Goal: Task Accomplishment & Management: Manage account settings

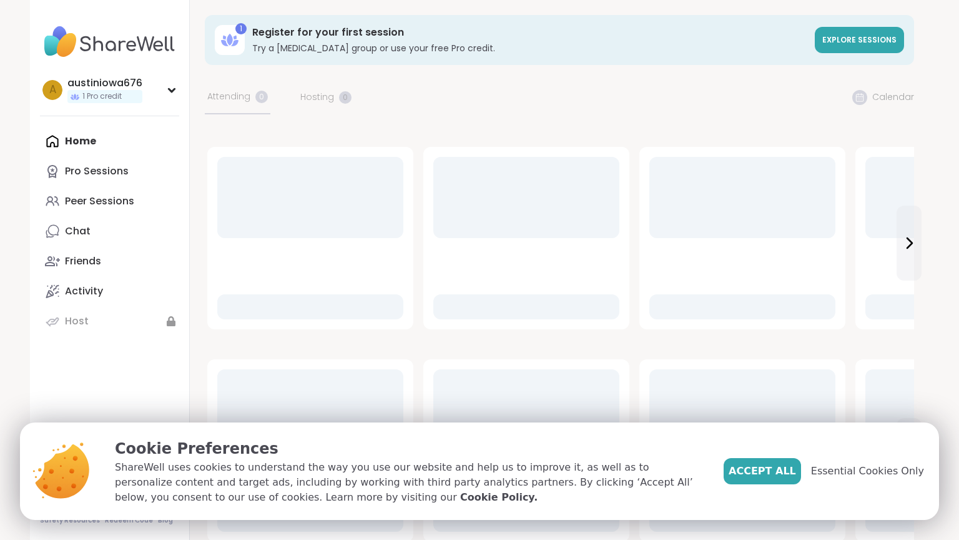
click at [763, 478] on button "Accept All" at bounding box center [762, 471] width 77 height 26
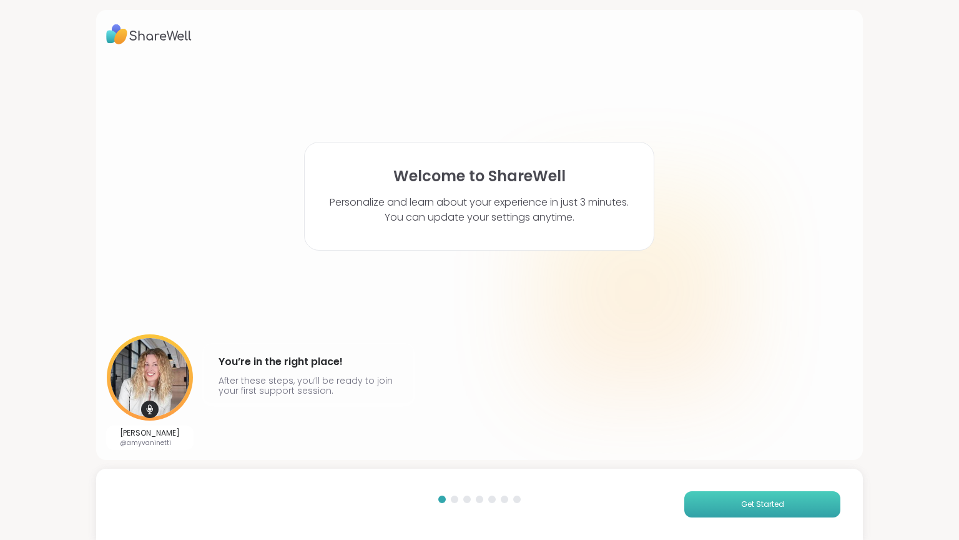
click at [763, 508] on span "Get Started" at bounding box center [762, 503] width 43 height 11
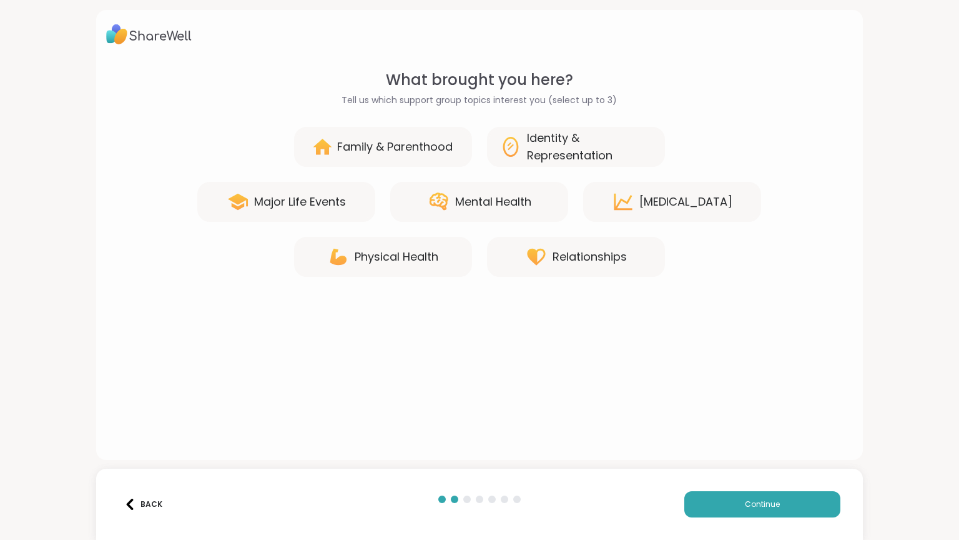
click at [630, 260] on div "Relationships" at bounding box center [576, 257] width 178 height 40
click at [426, 143] on div "Family & Parenthood" at bounding box center [395, 146] width 116 height 17
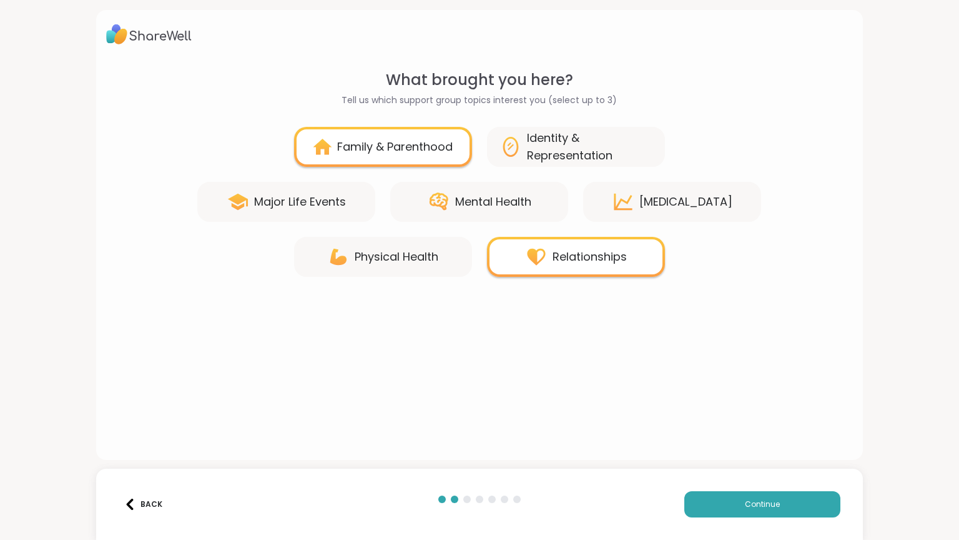
click at [426, 240] on div "Physical Health" at bounding box center [383, 257] width 178 height 40
click at [727, 206] on div "[MEDICAL_DATA]" at bounding box center [686, 201] width 93 height 17
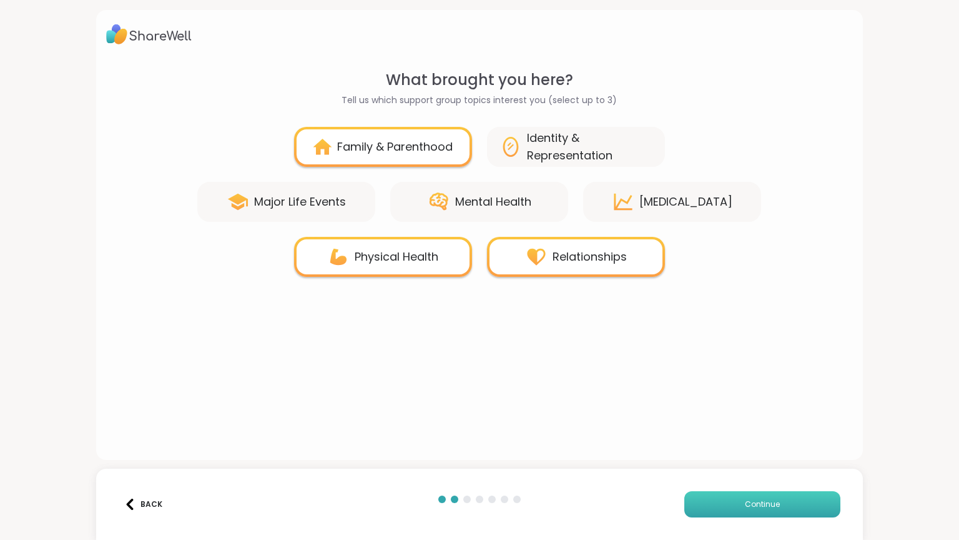
click at [727, 501] on button "Continue" at bounding box center [763, 504] width 156 height 26
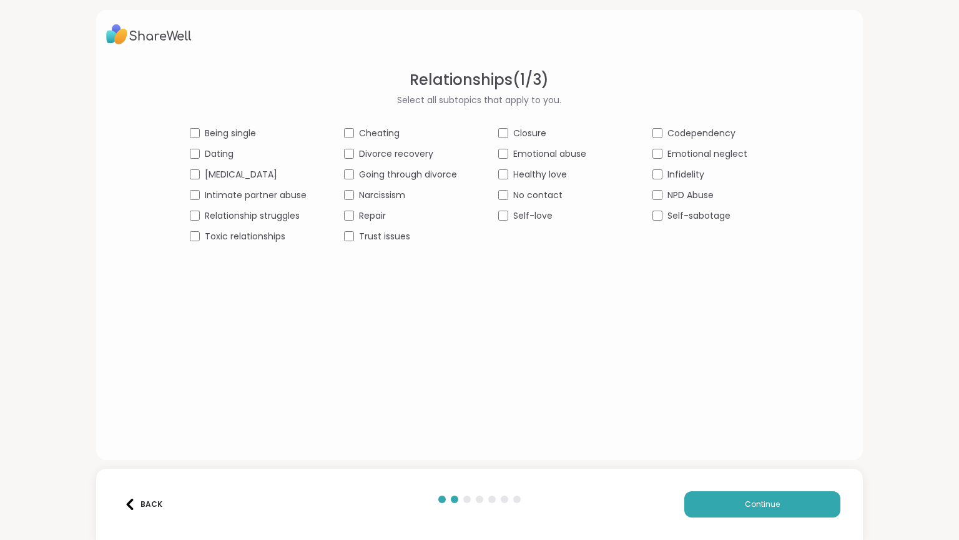
click at [256, 130] on span "Being single" at bounding box center [230, 133] width 51 height 13
click at [532, 197] on span "No contact" at bounding box center [537, 195] width 49 height 13
click at [740, 509] on button "Continue" at bounding box center [763, 504] width 156 height 26
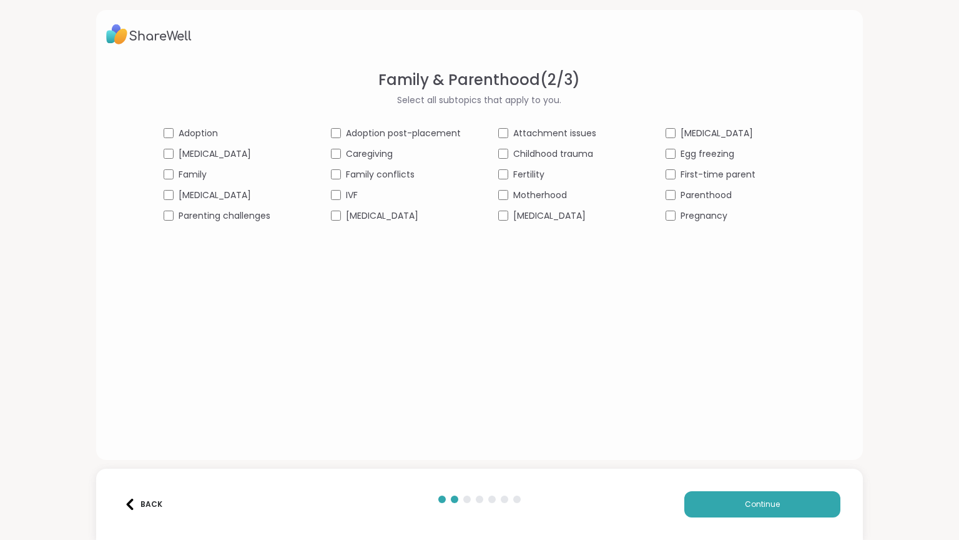
click at [141, 509] on div "Back" at bounding box center [143, 503] width 38 height 11
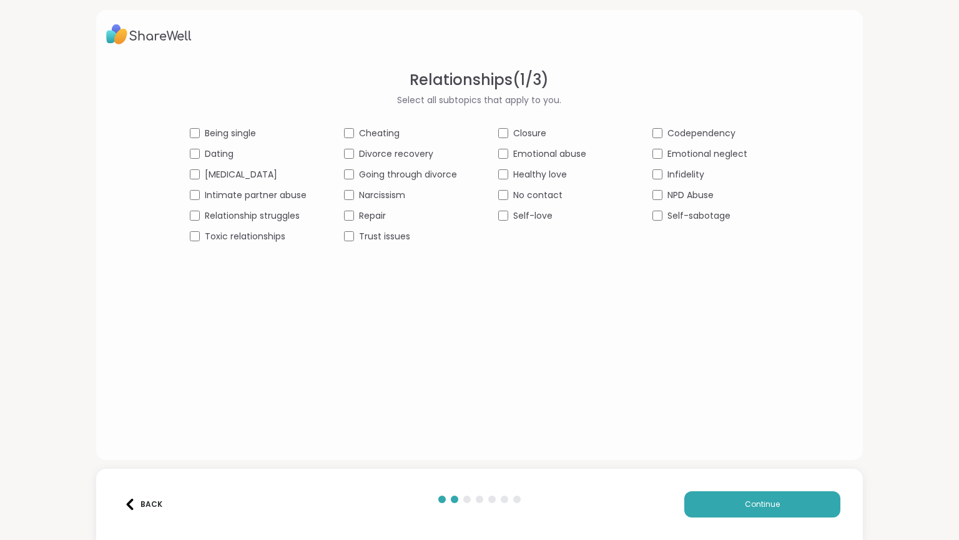
click at [141, 509] on div "Back" at bounding box center [143, 503] width 38 height 11
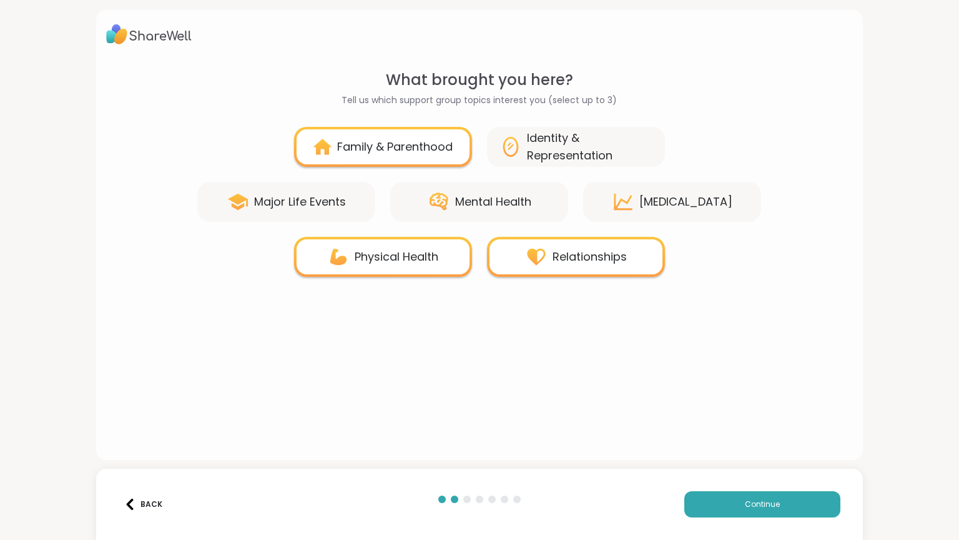
click at [332, 141] on div "Family & Parenthood" at bounding box center [383, 147] width 178 height 40
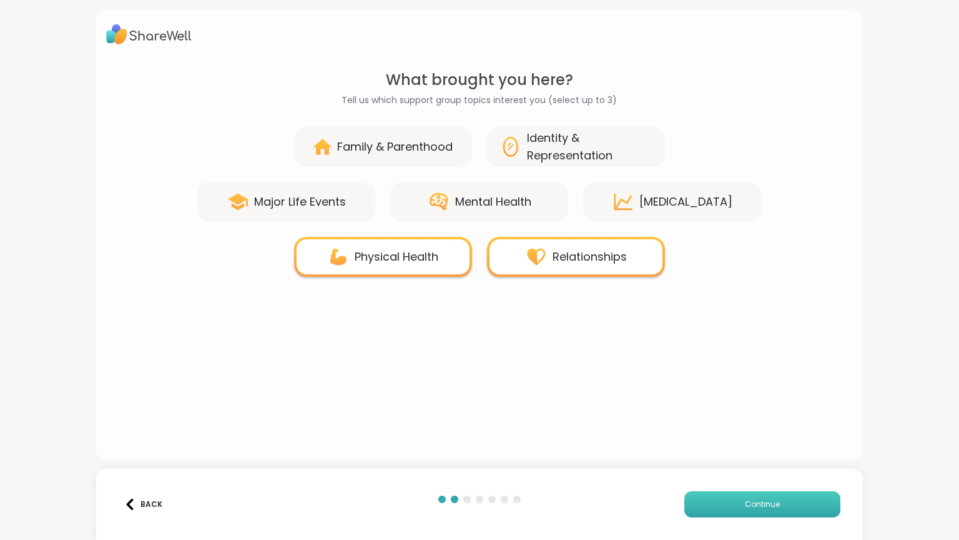
click at [747, 492] on button "Continue" at bounding box center [763, 504] width 156 height 26
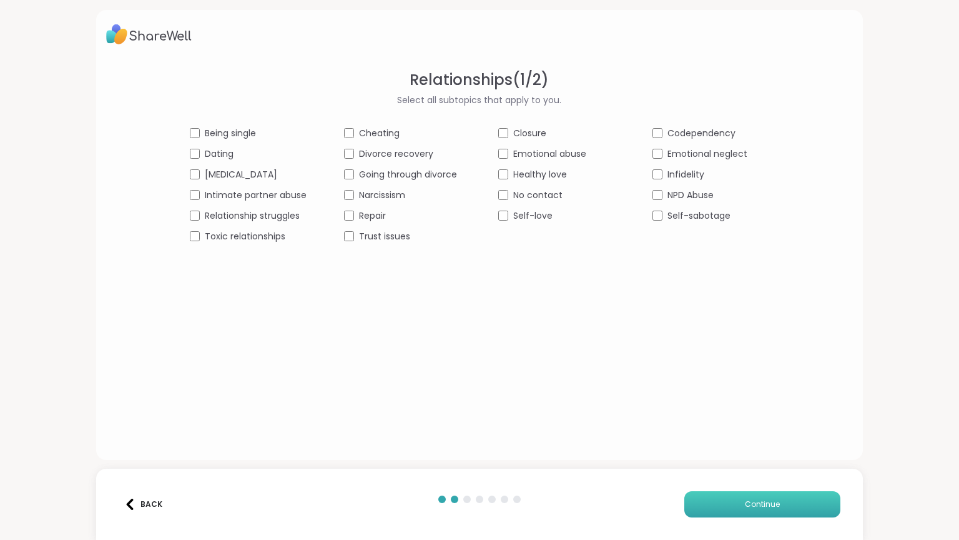
click at [747, 492] on button "Continue" at bounding box center [763, 504] width 156 height 26
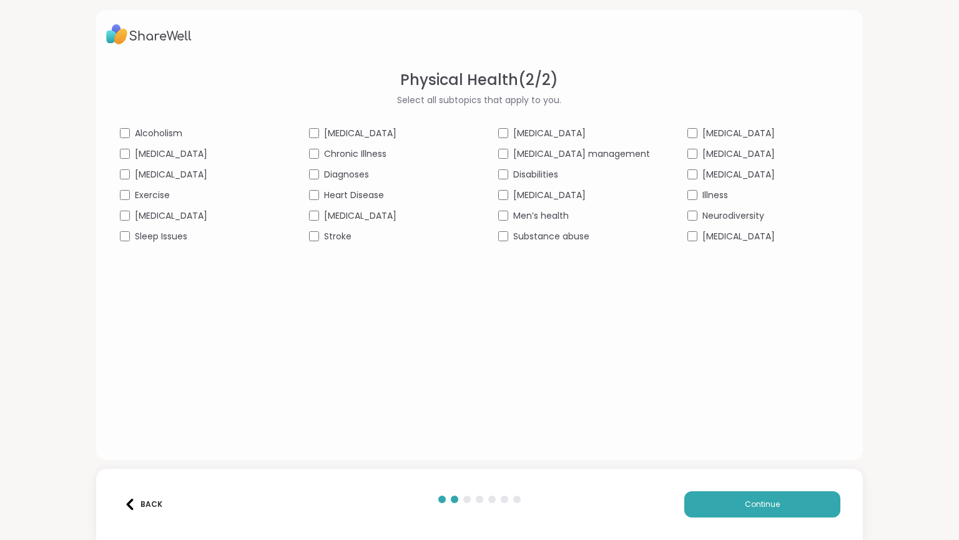
click at [713, 129] on span "[MEDICAL_DATA]" at bounding box center [739, 133] width 72 height 13
click at [562, 129] on div "[MEDICAL_DATA]" at bounding box center [574, 133] width 152 height 13
click at [732, 507] on button "Continue" at bounding box center [763, 504] width 156 height 26
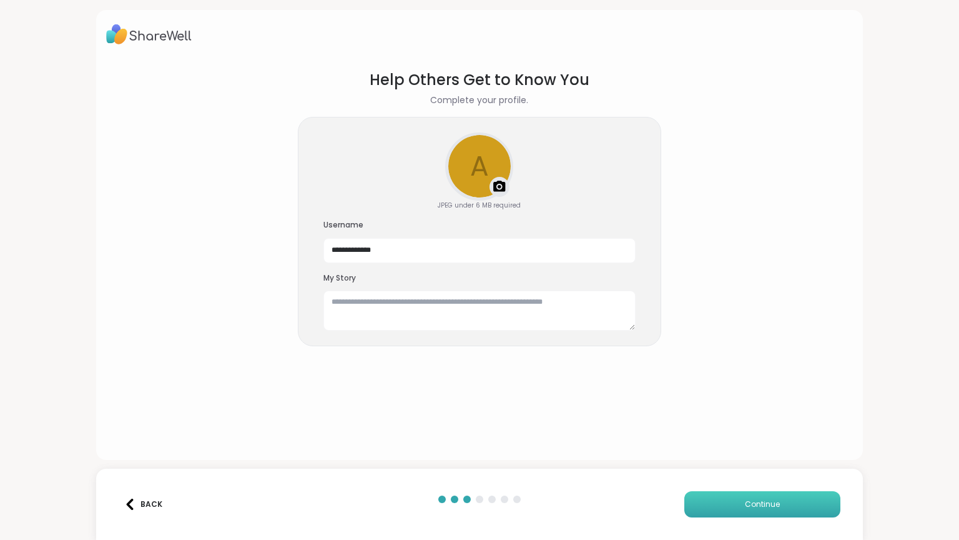
click at [750, 495] on button "Continue" at bounding box center [763, 504] width 156 height 26
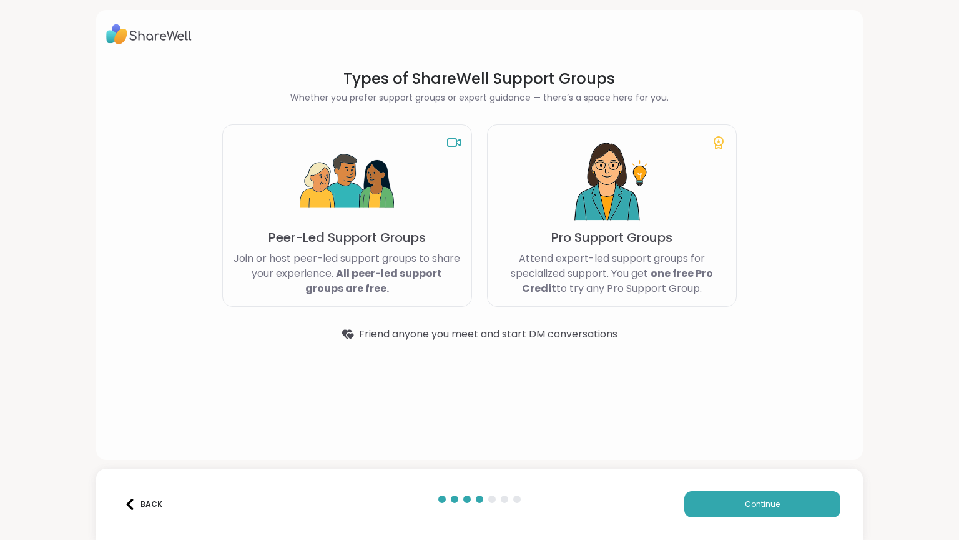
click at [623, 184] on img at bounding box center [612, 182] width 94 height 94
click at [712, 503] on button "Continue" at bounding box center [763, 504] width 156 height 26
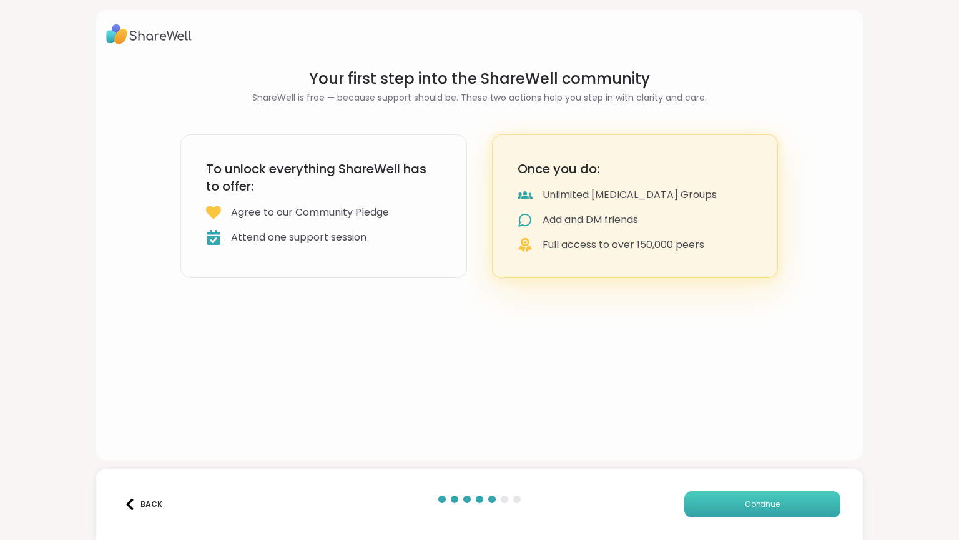
click at [712, 503] on button "Continue" at bounding box center [763, 504] width 156 height 26
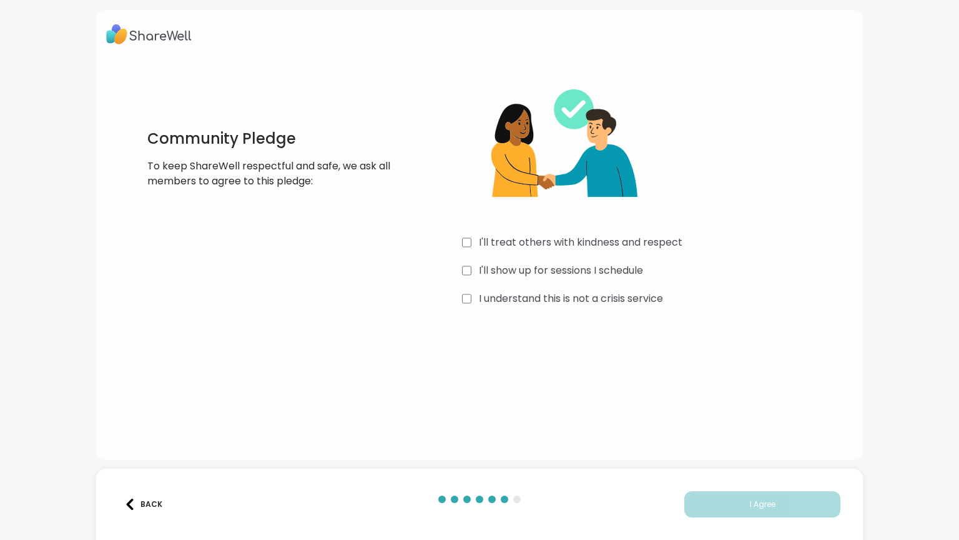
click at [650, 297] on label "I understand this is not a crisis service" at bounding box center [571, 298] width 184 height 15
click at [640, 267] on label "I'll show up for sessions I schedule" at bounding box center [561, 270] width 164 height 15
click at [640, 247] on label "I'll treat others with kindness and respect" at bounding box center [581, 242] width 204 height 15
click at [702, 509] on button "I Agree" at bounding box center [763, 504] width 156 height 26
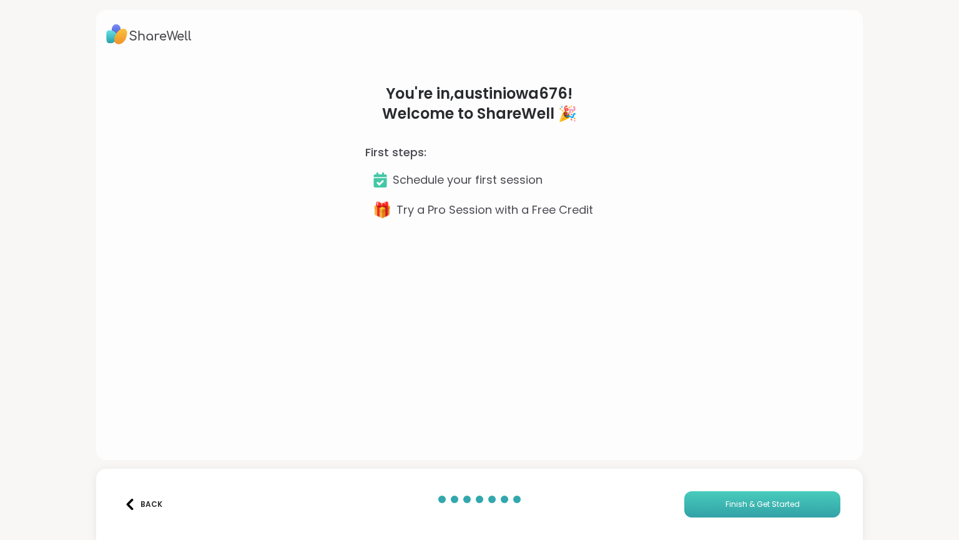
click at [702, 509] on button "Finish & Get Started" at bounding box center [763, 504] width 156 height 26
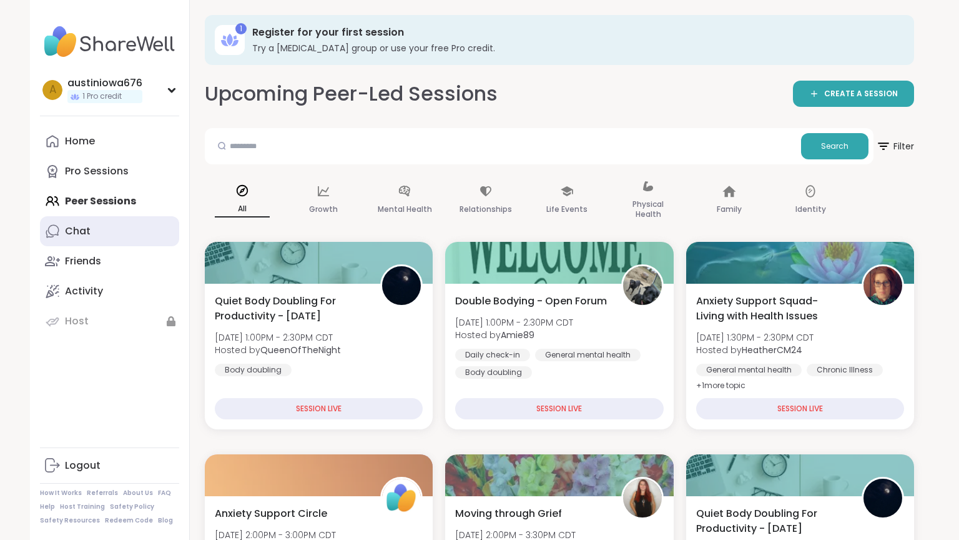
click at [134, 222] on link "Chat" at bounding box center [109, 231] width 139 height 30
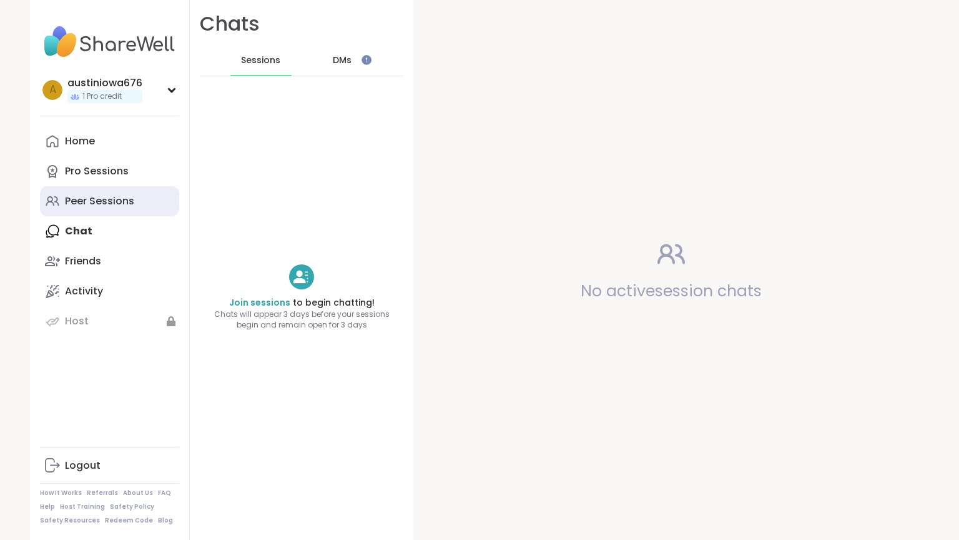
click at [134, 212] on link "Peer Sessions" at bounding box center [109, 201] width 139 height 30
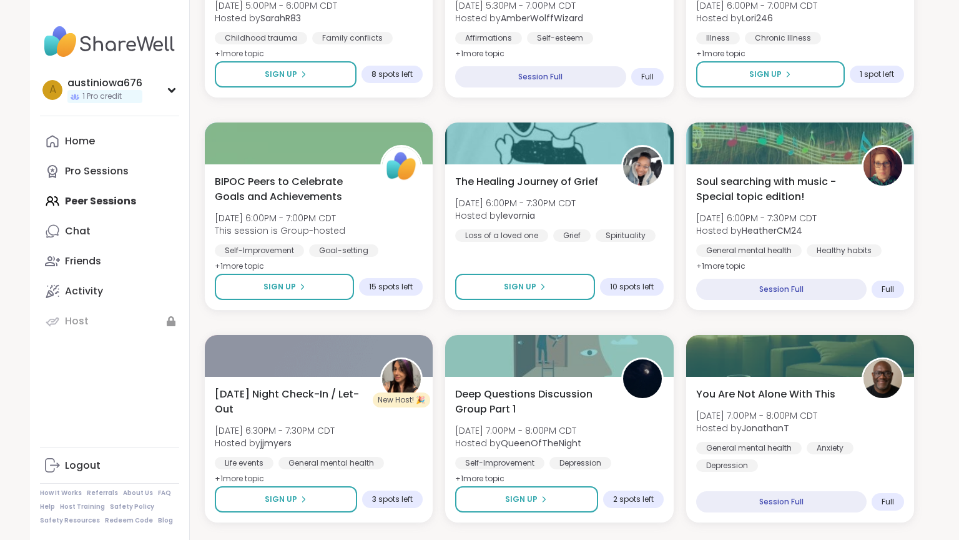
scroll to position [1399, 0]
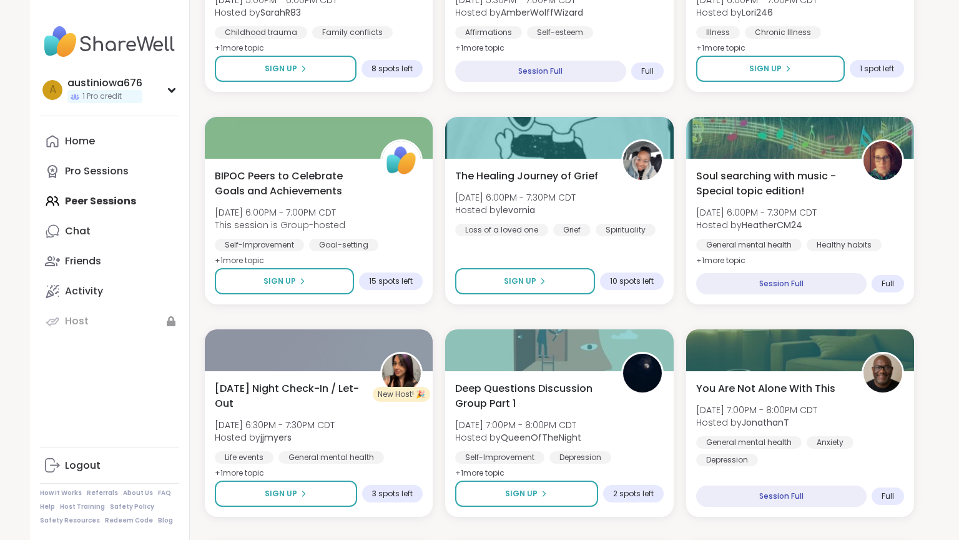
scroll to position [279, 0]
